Goal: Navigation & Orientation: Go to known website

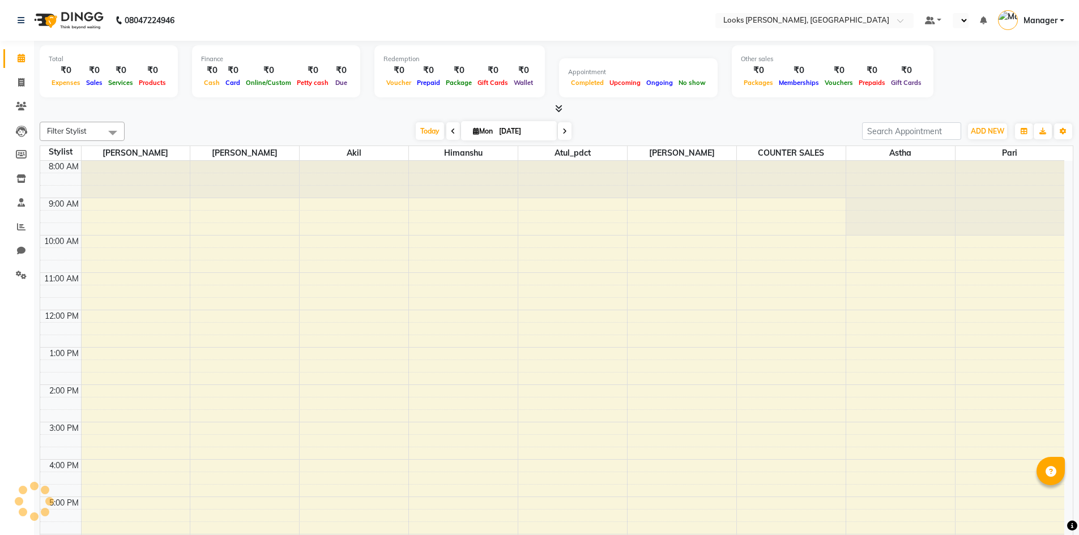
scroll to position [28, 0]
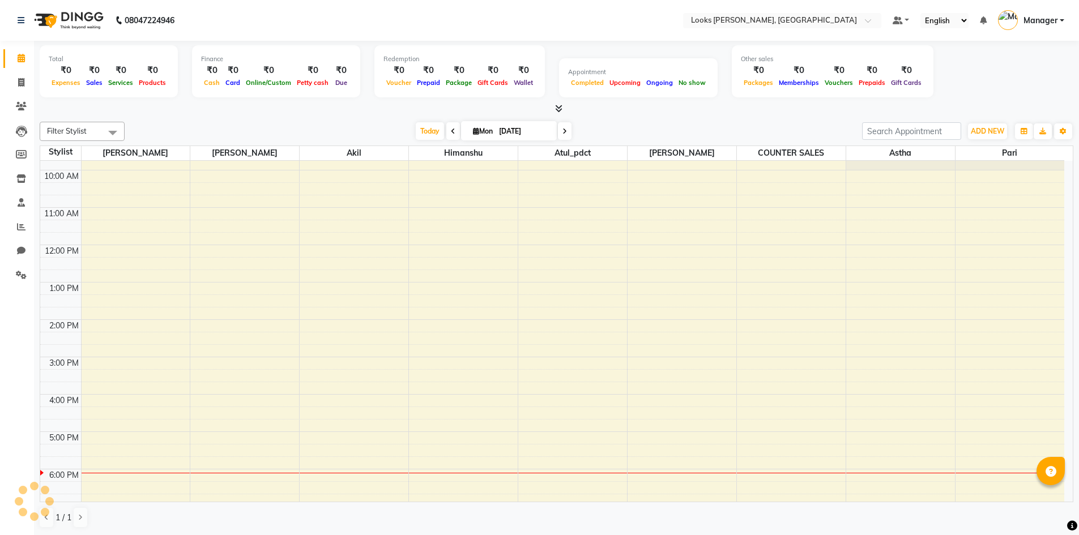
select select "en"
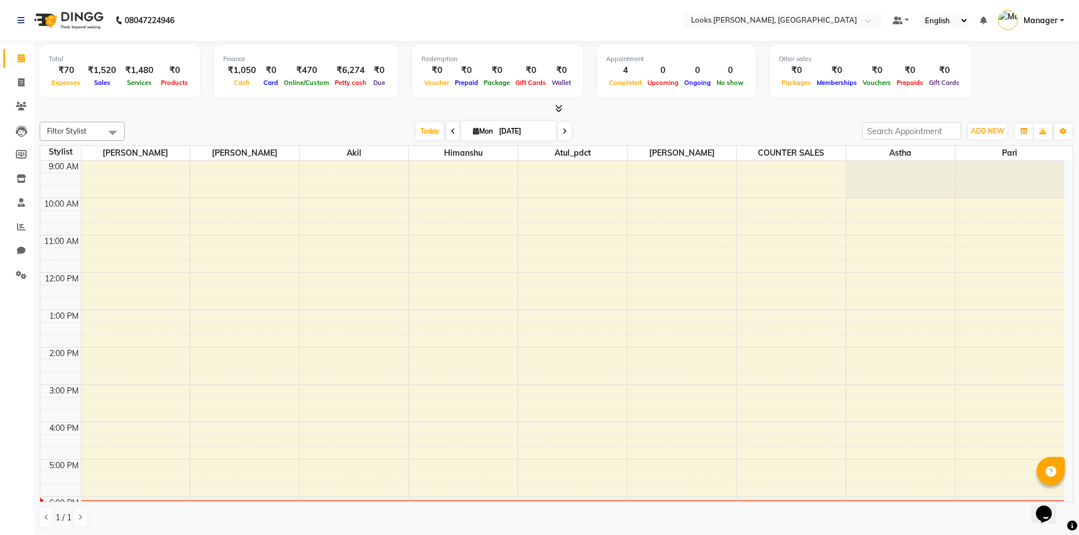
scroll to position [0, 0]
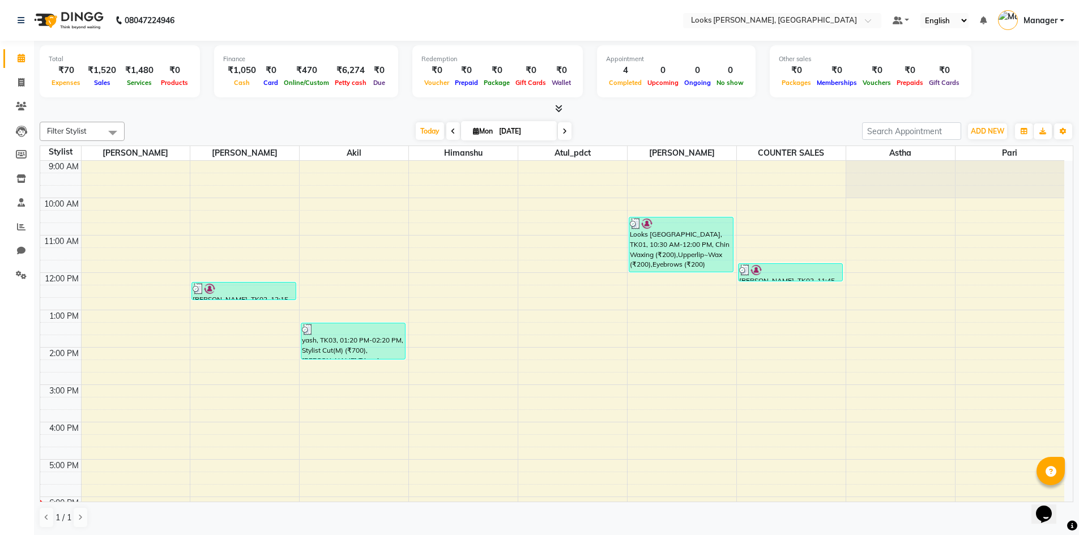
scroll to position [1, 0]
